Goal: Use online tool/utility: Use online tool/utility

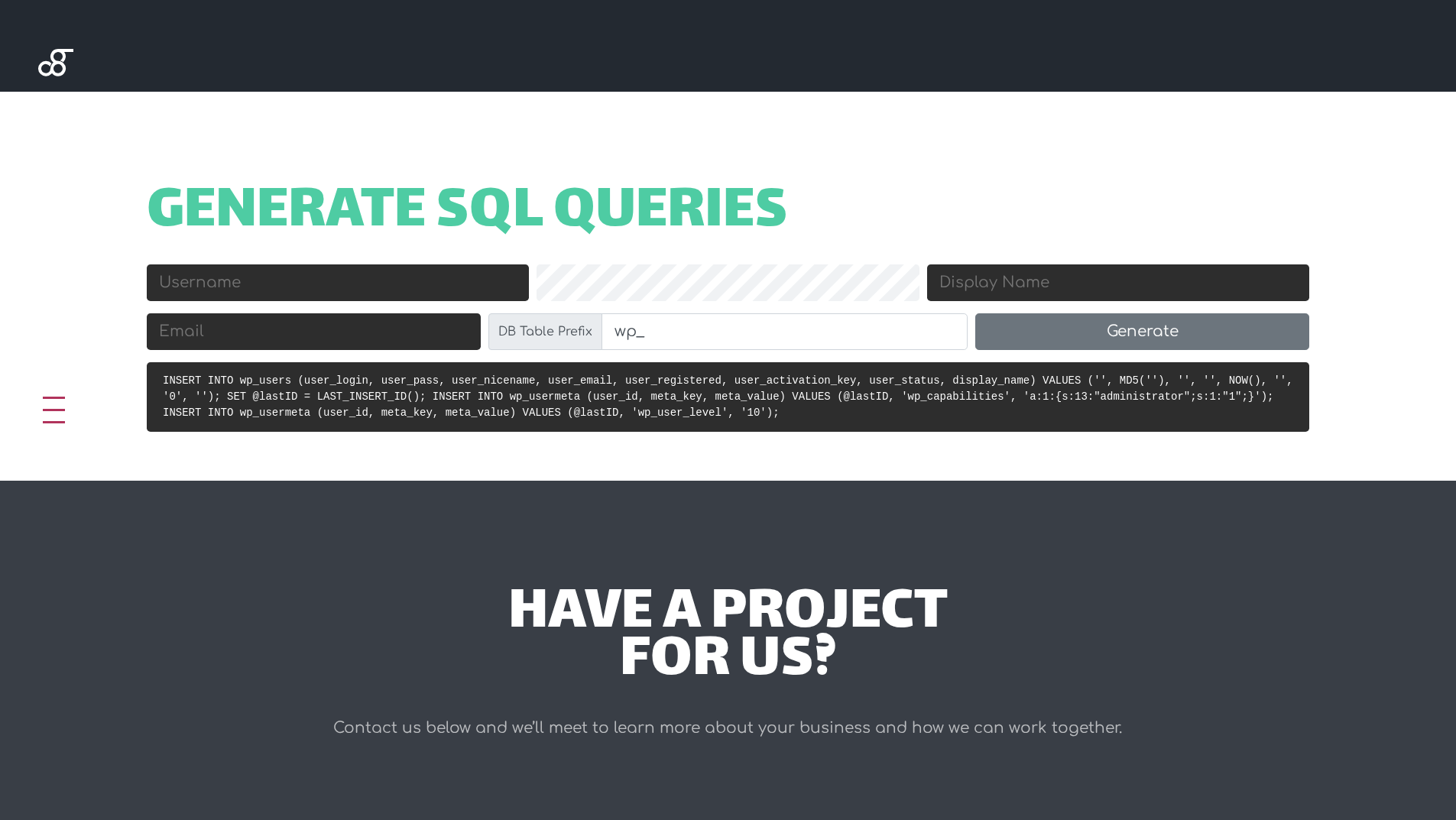
scroll to position [550, 0]
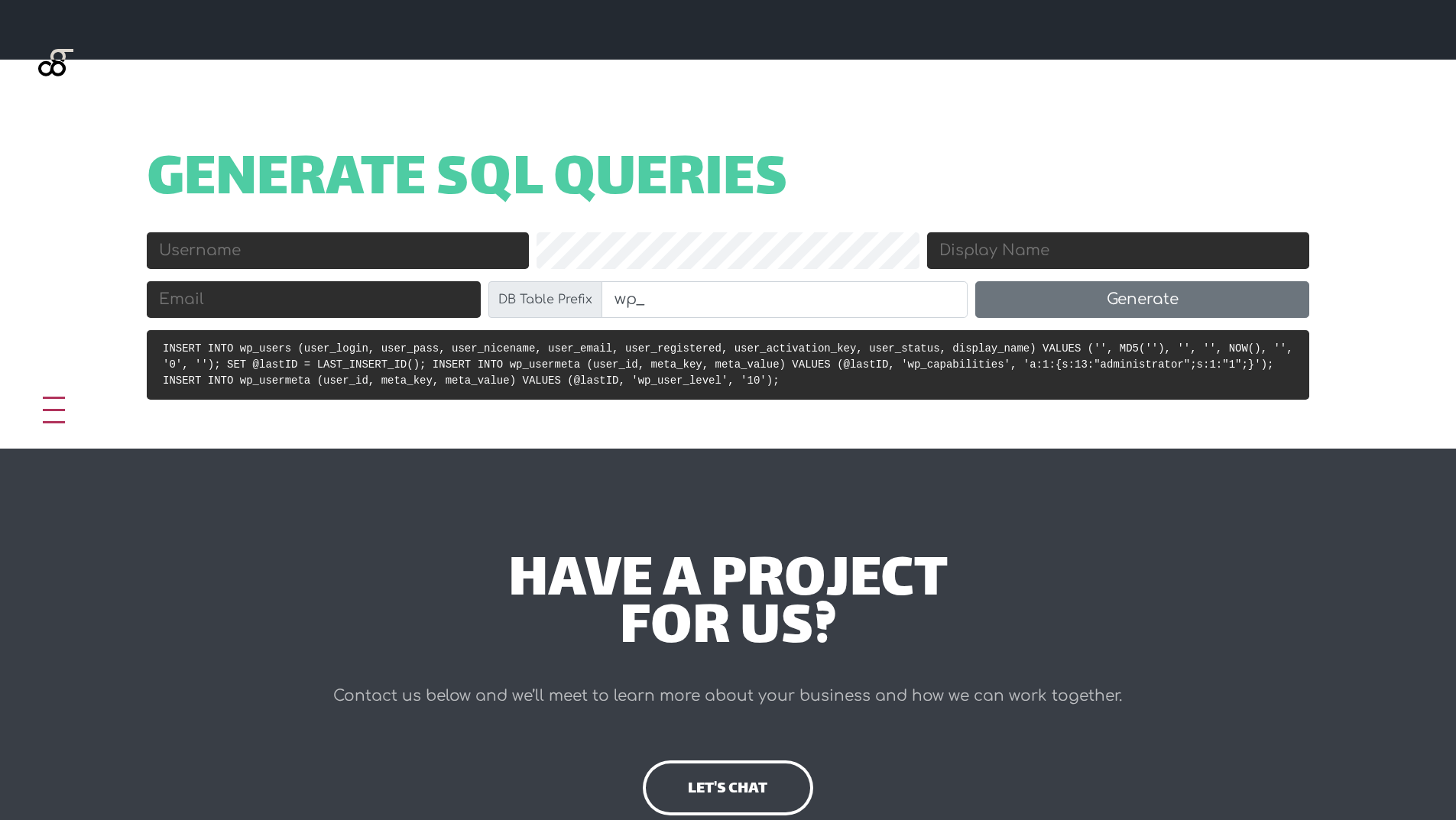
click at [240, 309] on input "Email" at bounding box center [314, 299] width 334 height 37
click at [285, 253] on input "Username" at bounding box center [338, 250] width 382 height 37
click at [684, 293] on input "wp_" at bounding box center [785, 299] width 367 height 37
click at [652, 302] on input "wp_" at bounding box center [785, 299] width 367 height 37
click at [335, 305] on input "Email" at bounding box center [314, 299] width 334 height 37
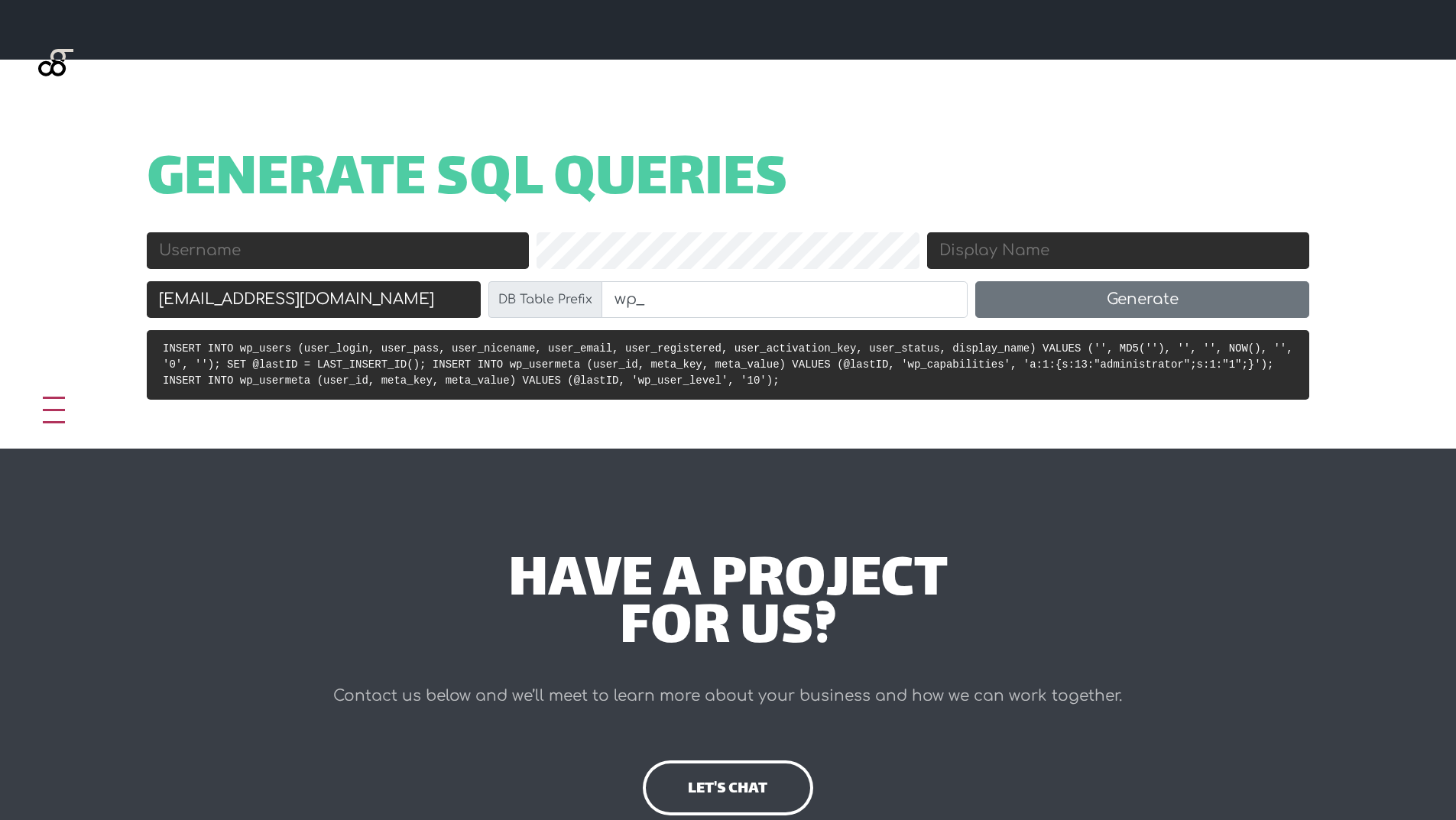
type input "[EMAIL_ADDRESS][DOMAIN_NAME]"
click at [264, 247] on input "Username" at bounding box center [338, 250] width 382 height 37
type input "lethehau"
click at [1013, 245] on input "Display Name" at bounding box center [1118, 250] width 382 height 37
type input "The Hau"
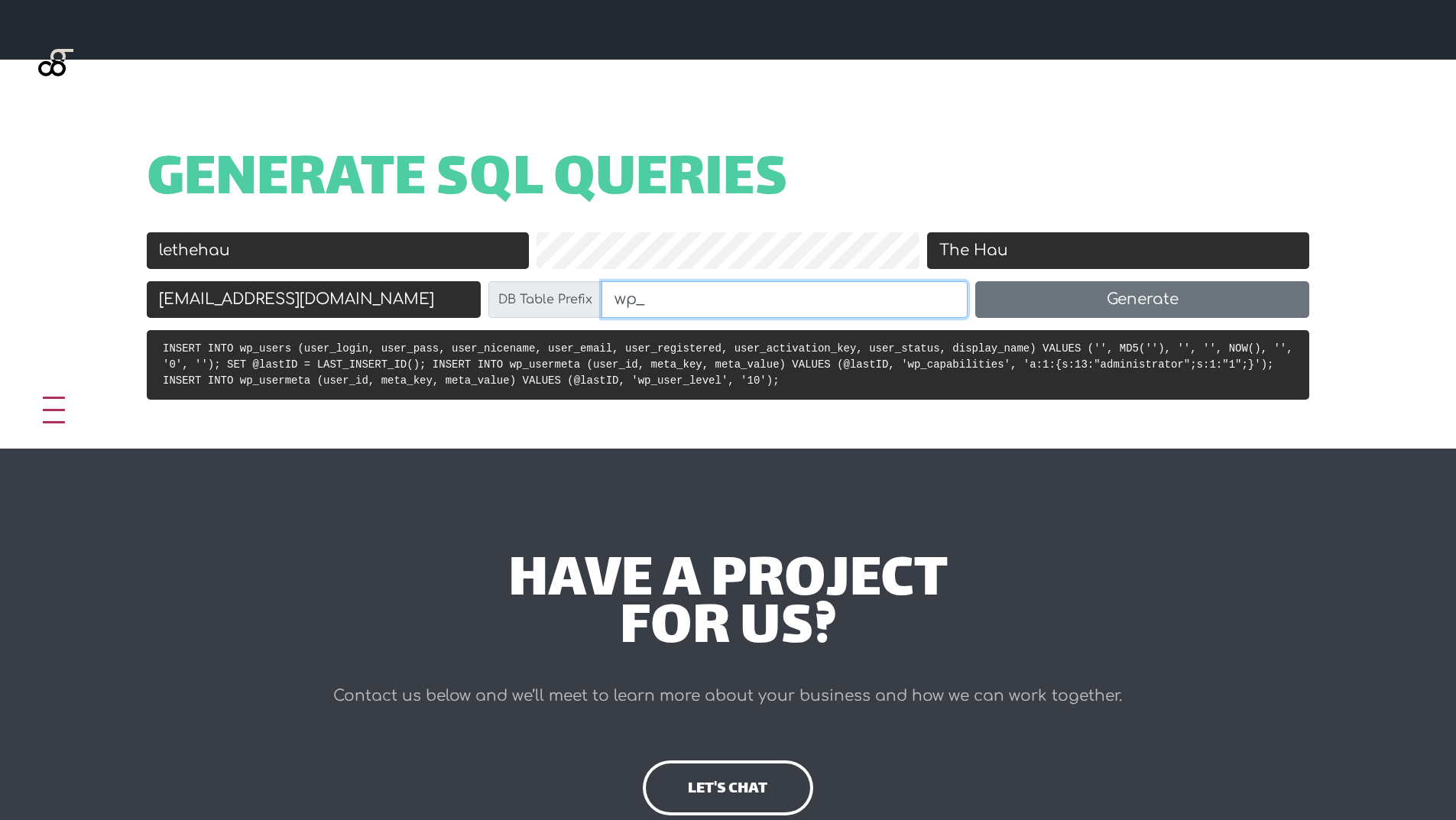
click at [689, 305] on input "wp_" at bounding box center [785, 299] width 367 height 37
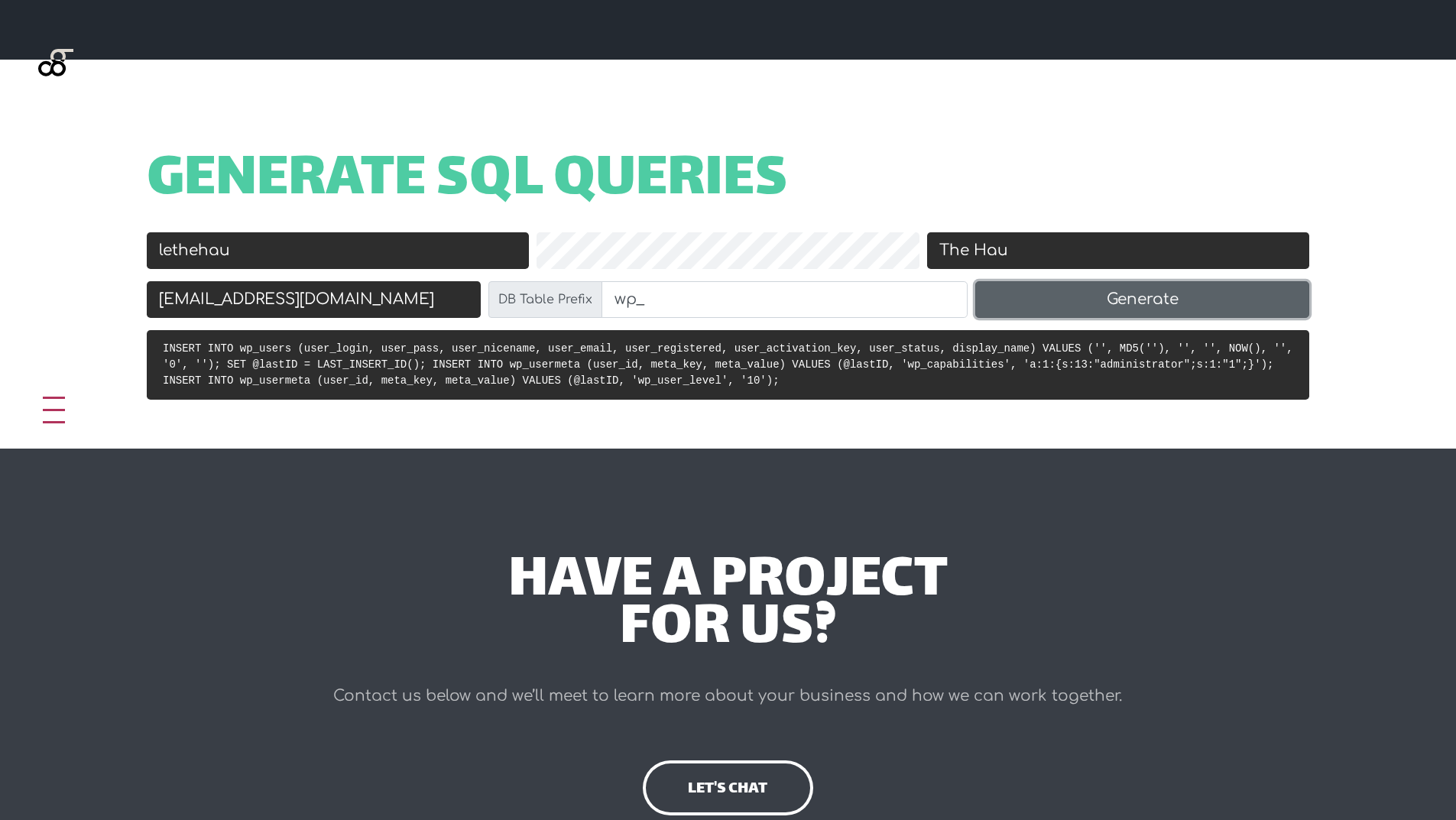
click at [1073, 302] on button "Generate" at bounding box center [1141, 299] width 334 height 37
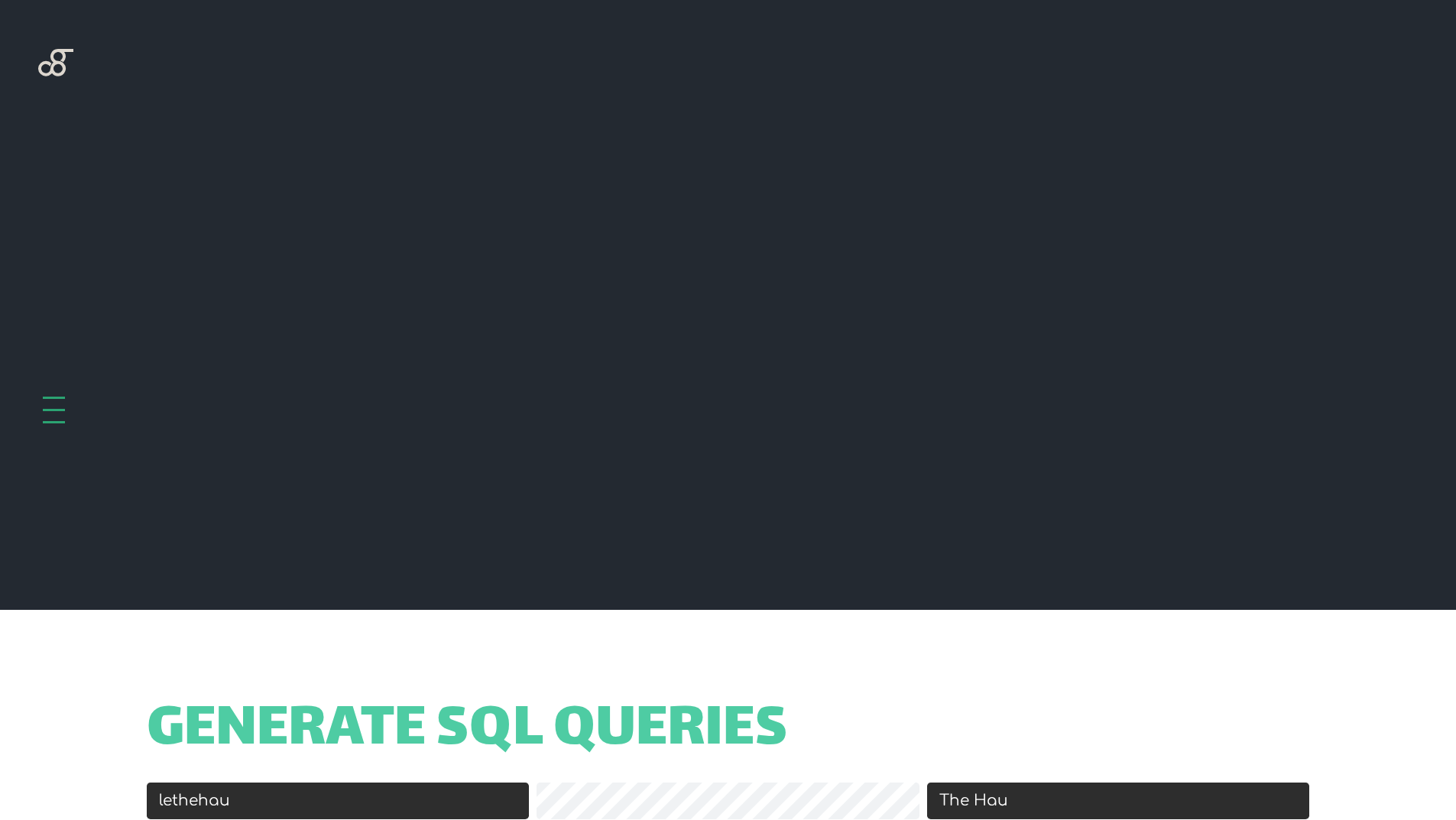
scroll to position [609, 0]
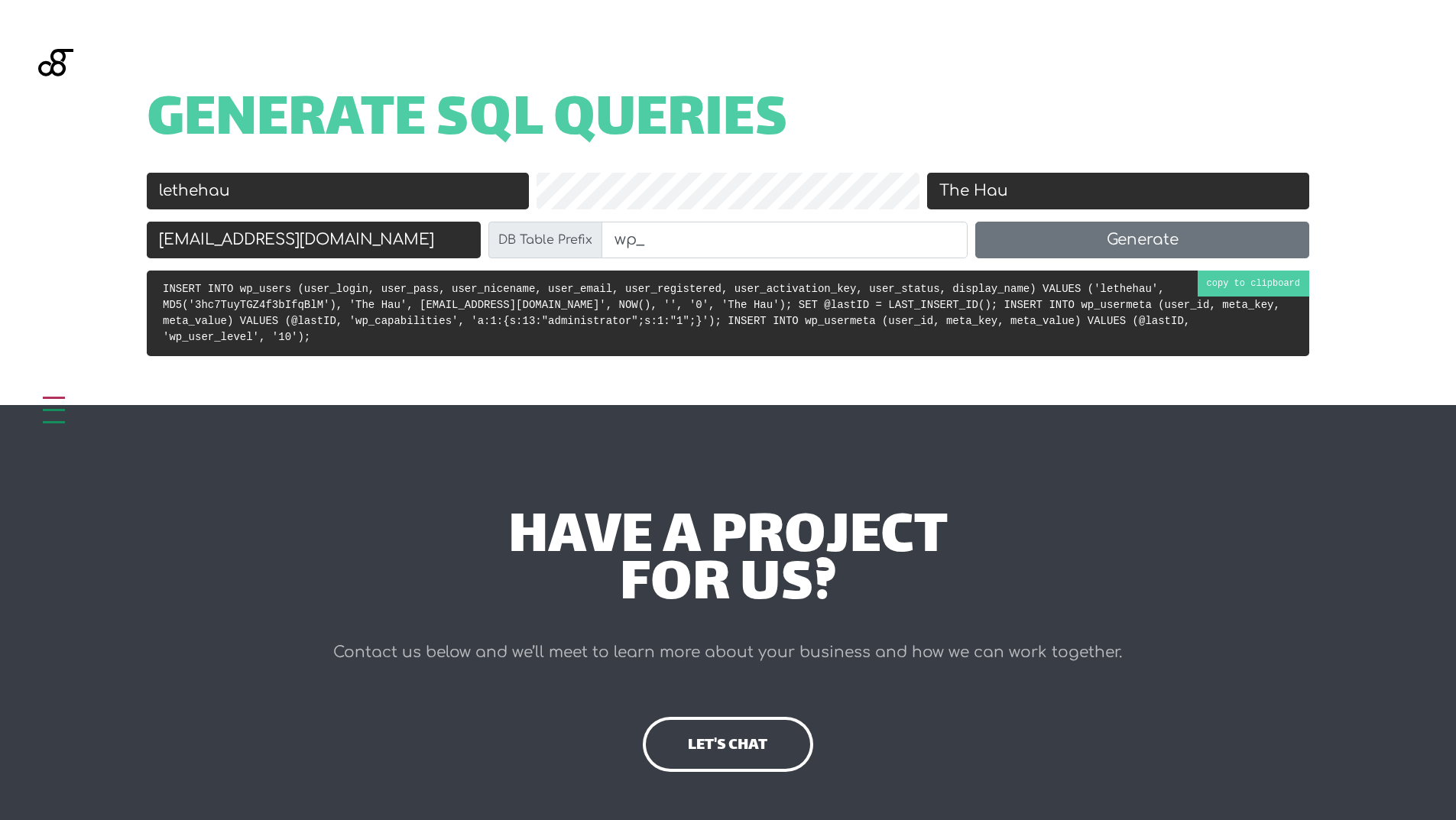
click at [1241, 286] on pre "INSERT INTO wp_users (user_login, user_pass, user_nicename, user_email, user_re…" at bounding box center [728, 313] width 1162 height 85
